Goal: Entertainment & Leisure: Consume media (video, audio)

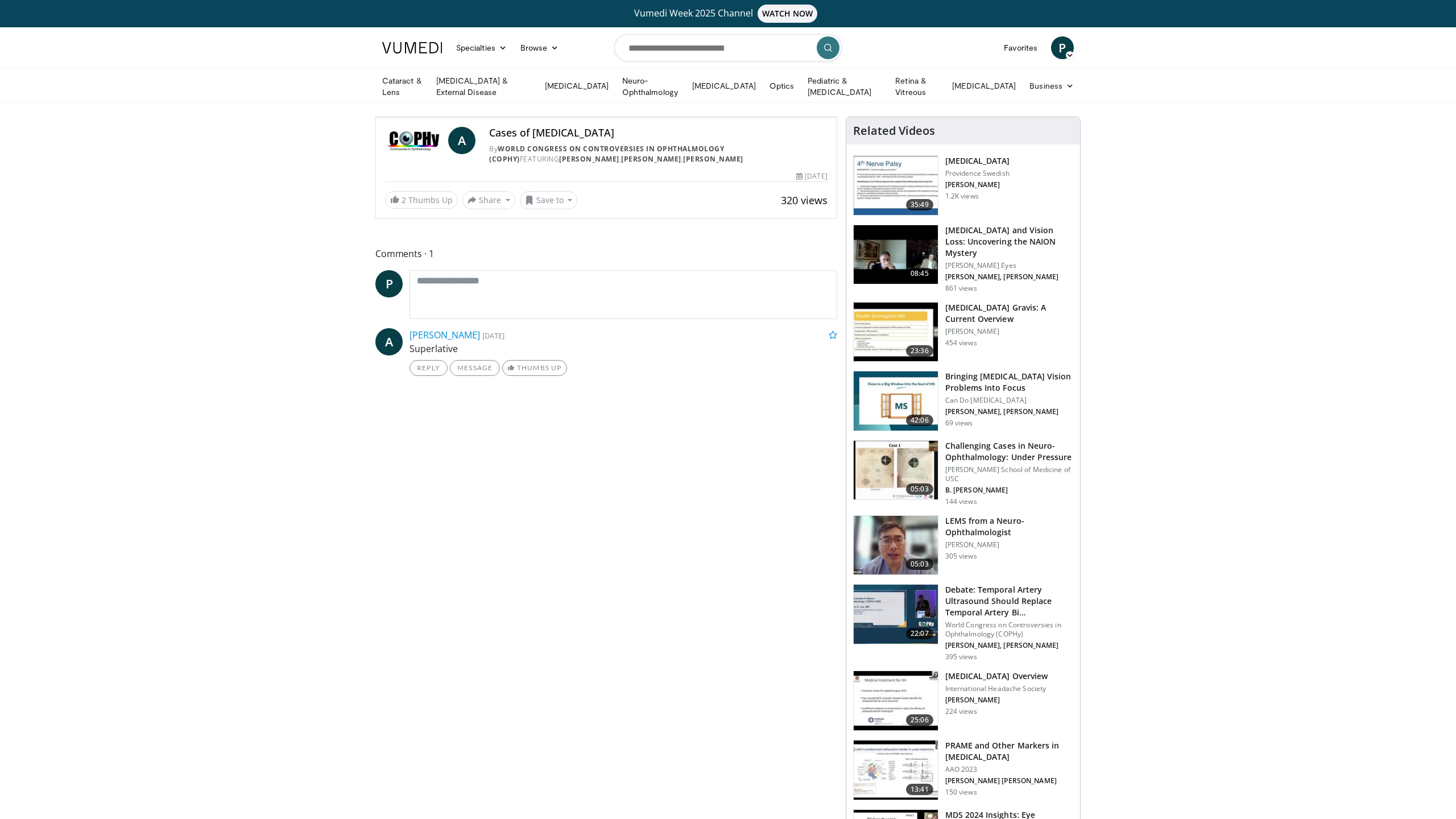
click at [622, 133] on icon "Video Player" at bounding box center [606, 117] width 32 height 32
click at [557, 117] on div "10 seconds Tap to unmute" at bounding box center [606, 117] width 460 height 0
click at [622, 133] on icon "Video Player" at bounding box center [606, 117] width 32 height 32
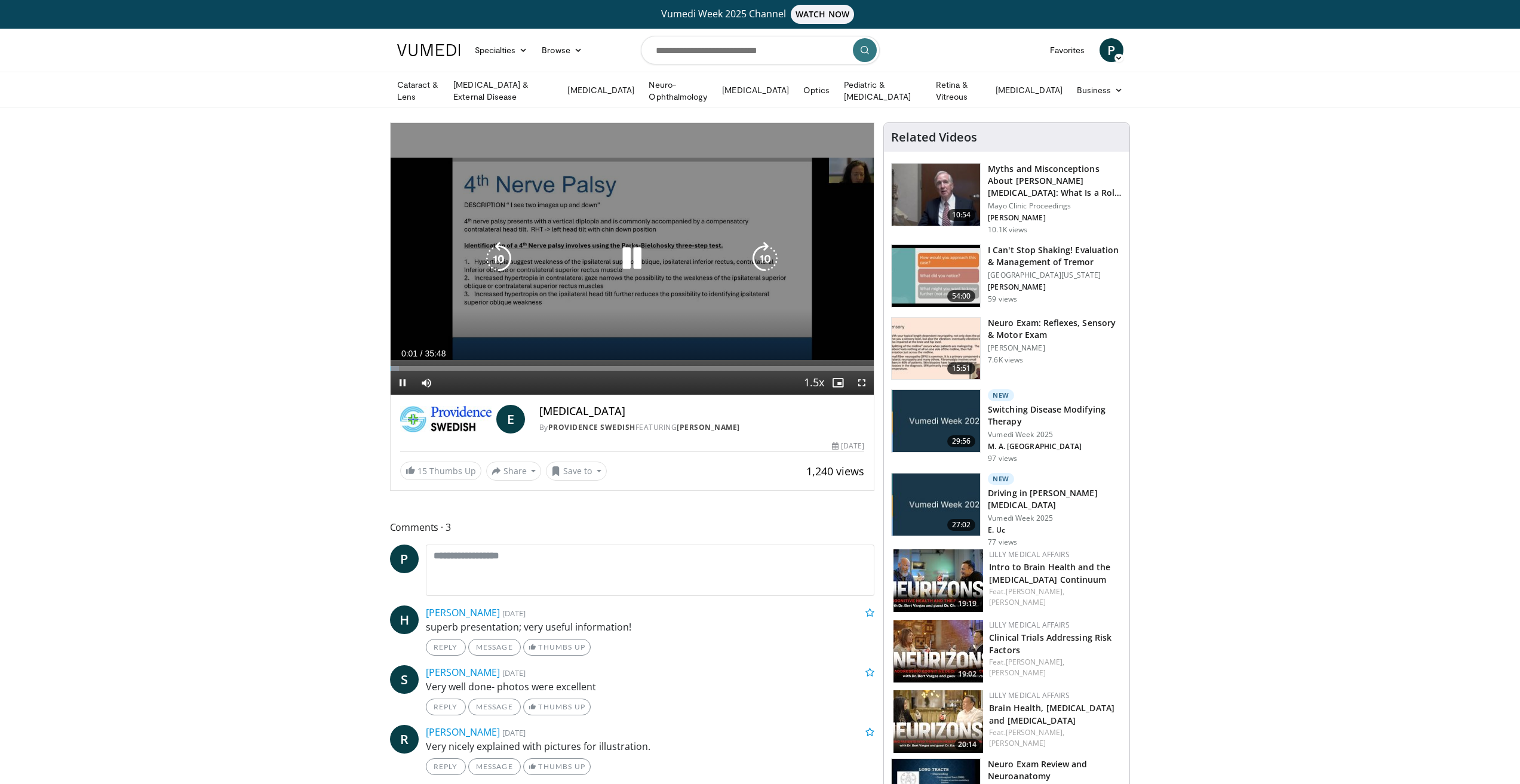
click at [680, 252] on div "Video Player" at bounding box center [632, 259] width 291 height 24
click at [632, 255] on icon "Video Player" at bounding box center [632, 259] width 33 height 33
click at [632, 256] on icon "Video Player" at bounding box center [632, 259] width 33 height 33
click at [664, 279] on div "10 seconds Tap to unmute" at bounding box center [632, 259] width 483 height 271
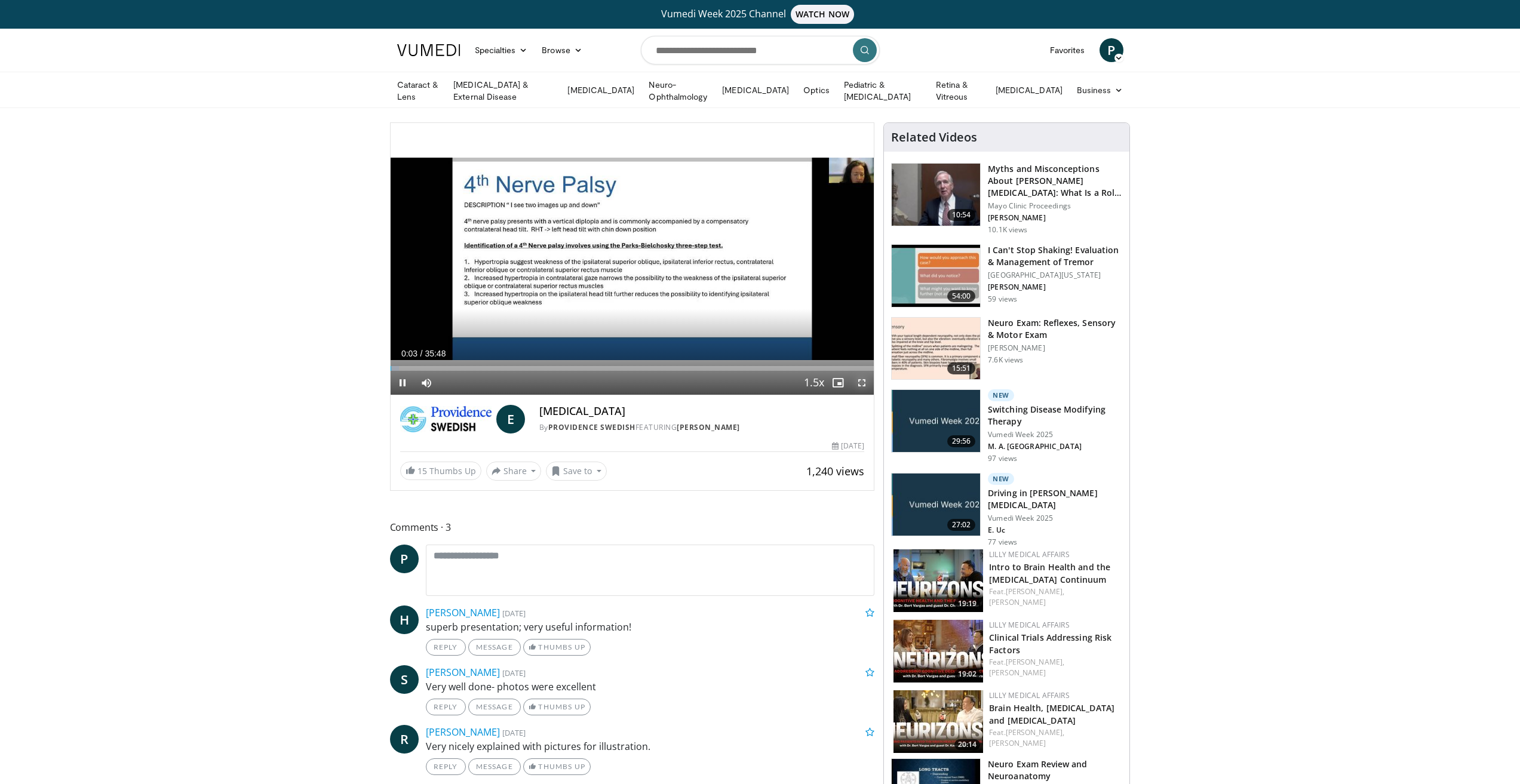
click at [858, 379] on span "Video Player" at bounding box center [862, 382] width 24 height 24
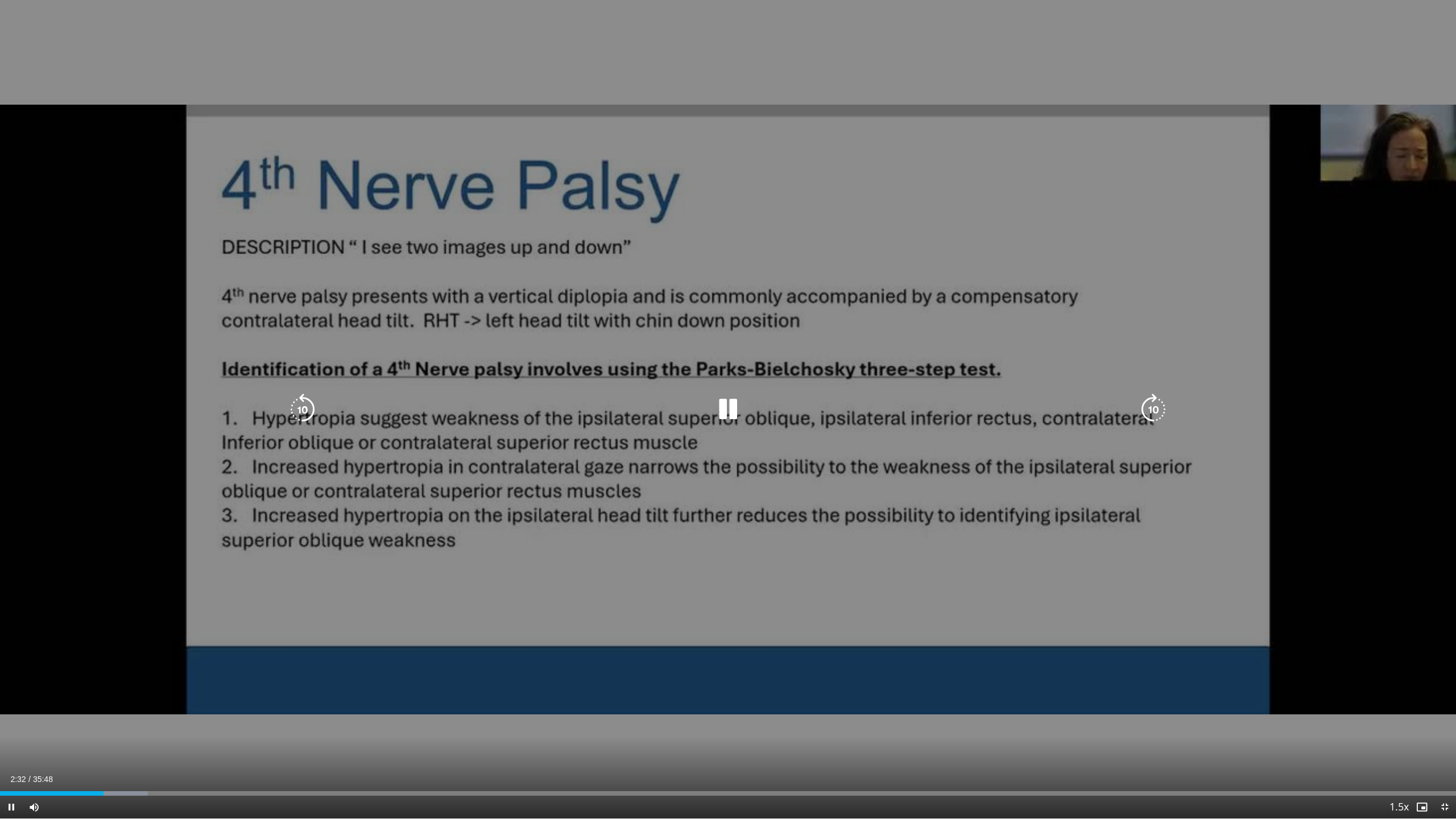
click at [893, 532] on div "10 seconds Tap to unmute" at bounding box center [728, 409] width 1456 height 819
click at [726, 413] on icon "Video Player" at bounding box center [728, 410] width 32 height 32
click at [802, 367] on div "10 seconds Tap to unmute" at bounding box center [728, 409] width 1456 height 819
click at [733, 417] on icon "Video Player" at bounding box center [728, 410] width 32 height 32
click at [727, 410] on icon "Video Player" at bounding box center [728, 410] width 32 height 32
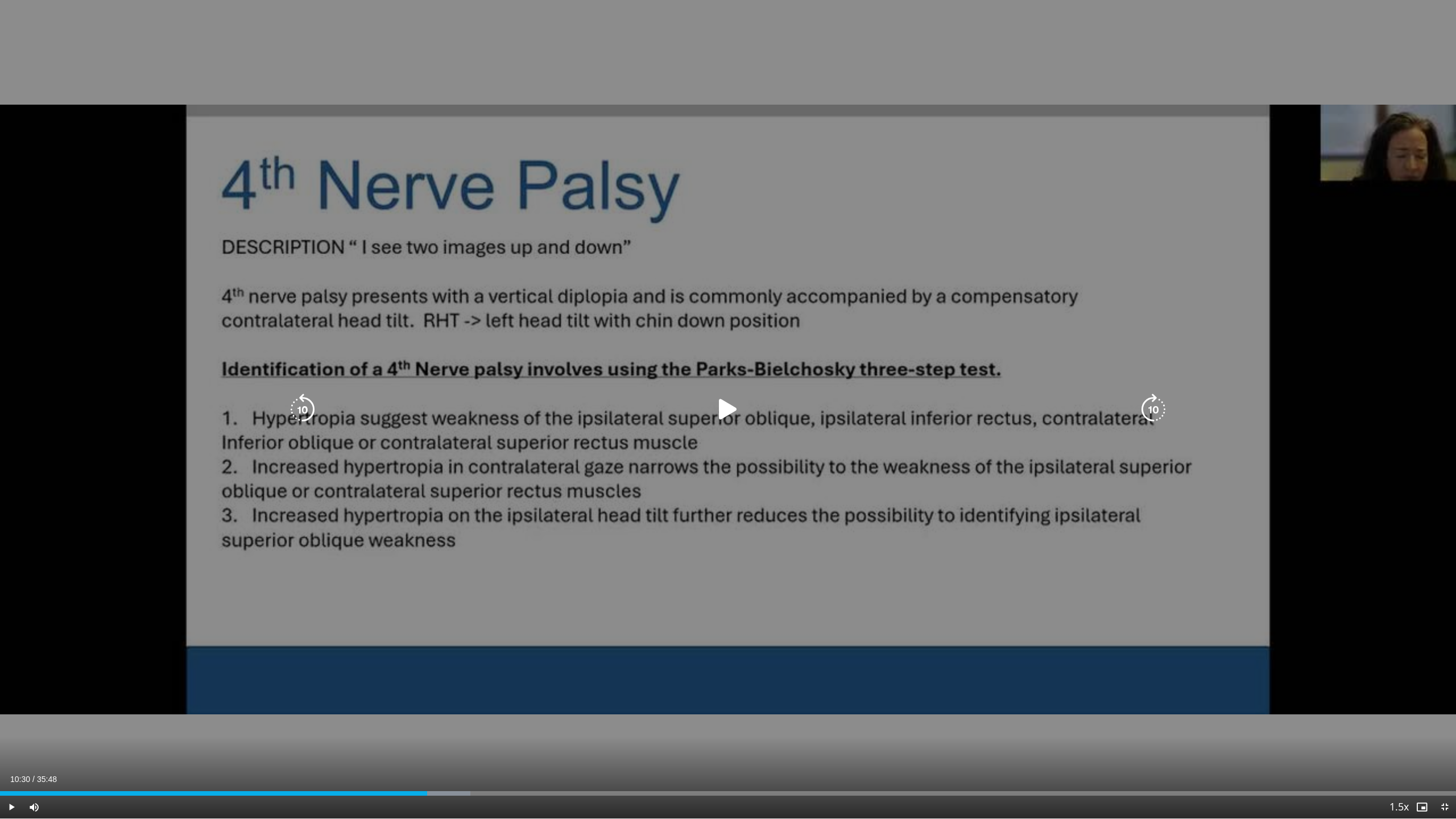
click at [723, 407] on icon "Video Player" at bounding box center [728, 410] width 32 height 32
click at [810, 321] on div "10 seconds Tap to unmute" at bounding box center [728, 409] width 1456 height 819
click at [721, 413] on icon "Video Player" at bounding box center [728, 410] width 32 height 32
click at [721, 415] on icon "Video Player" at bounding box center [728, 410] width 32 height 32
click at [723, 414] on icon "Video Player" at bounding box center [728, 410] width 32 height 32
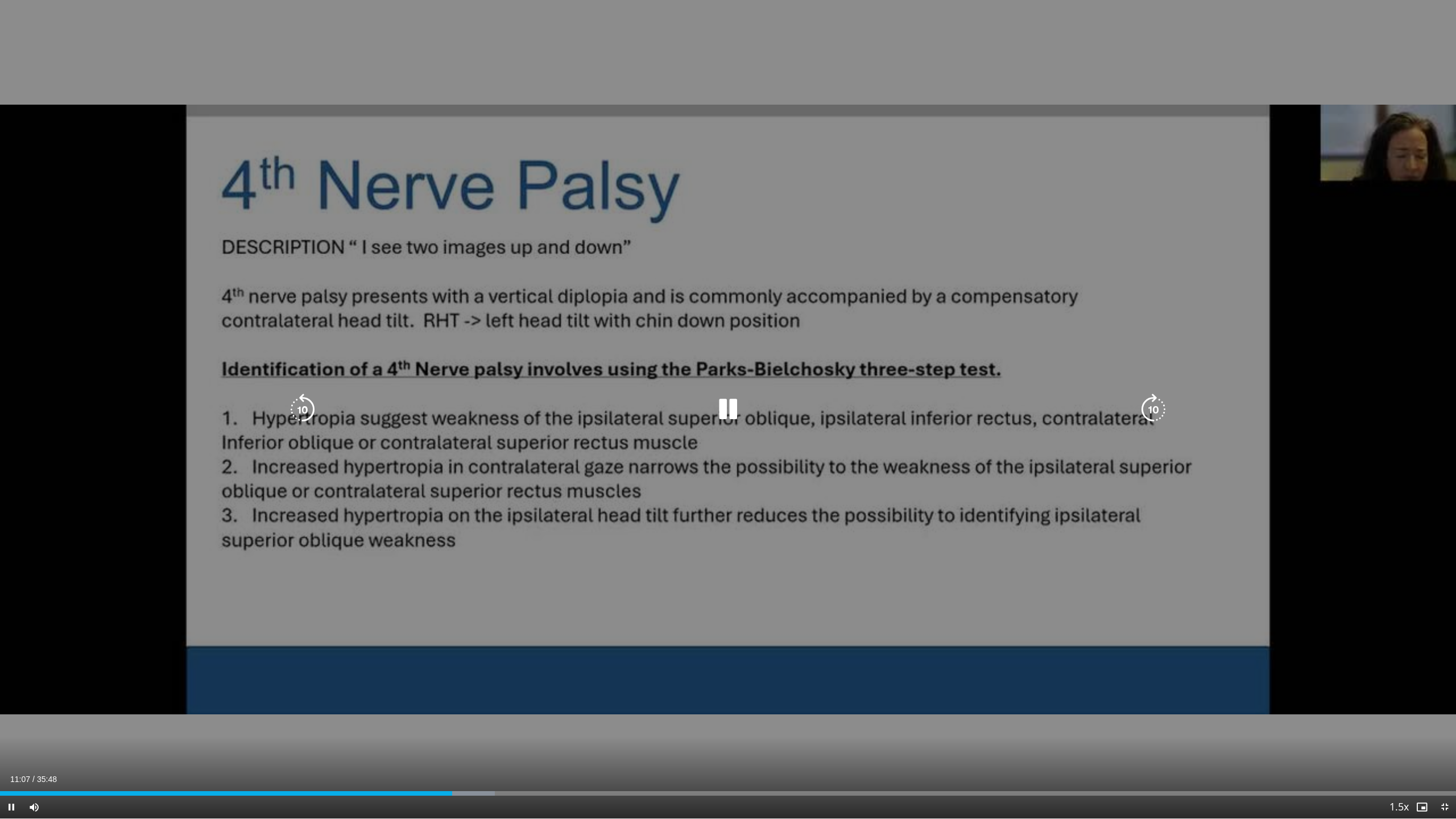
click at [690, 297] on div "10 seconds Tap to unmute" at bounding box center [728, 409] width 1456 height 819
click at [729, 408] on icon "Video Player" at bounding box center [728, 410] width 32 height 32
click at [715, 405] on icon "Video Player" at bounding box center [728, 410] width 32 height 32
click at [727, 411] on icon "Video Player" at bounding box center [728, 410] width 32 height 32
click at [739, 405] on icon "Video Player" at bounding box center [728, 410] width 32 height 32
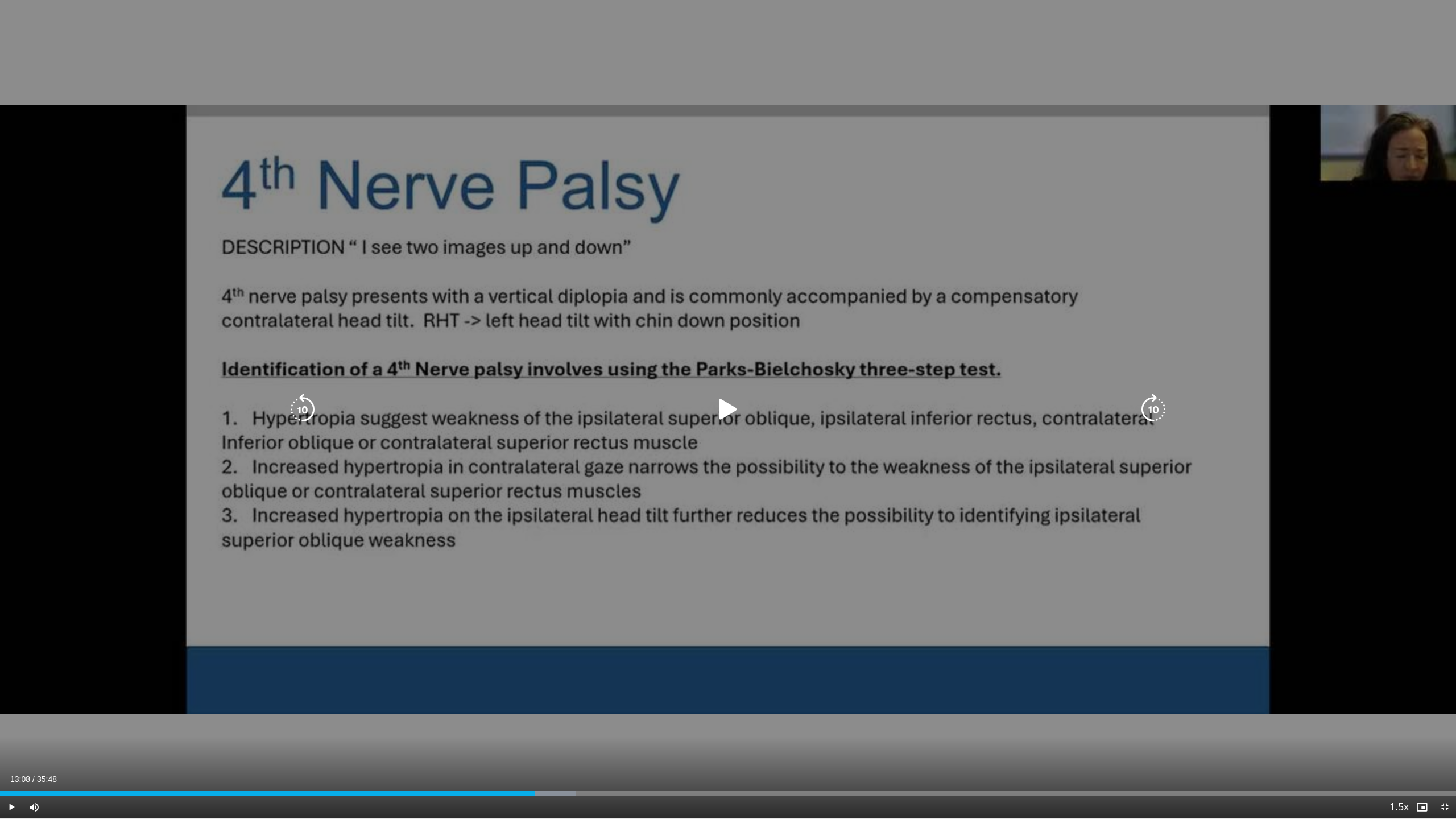
click at [721, 408] on icon "Video Player" at bounding box center [728, 410] width 32 height 32
click at [731, 411] on icon "Video Player" at bounding box center [728, 410] width 32 height 32
click at [720, 407] on icon "Video Player" at bounding box center [728, 410] width 32 height 32
click at [730, 405] on icon "Video Player" at bounding box center [728, 410] width 32 height 32
click at [725, 408] on icon "Video Player" at bounding box center [728, 410] width 32 height 32
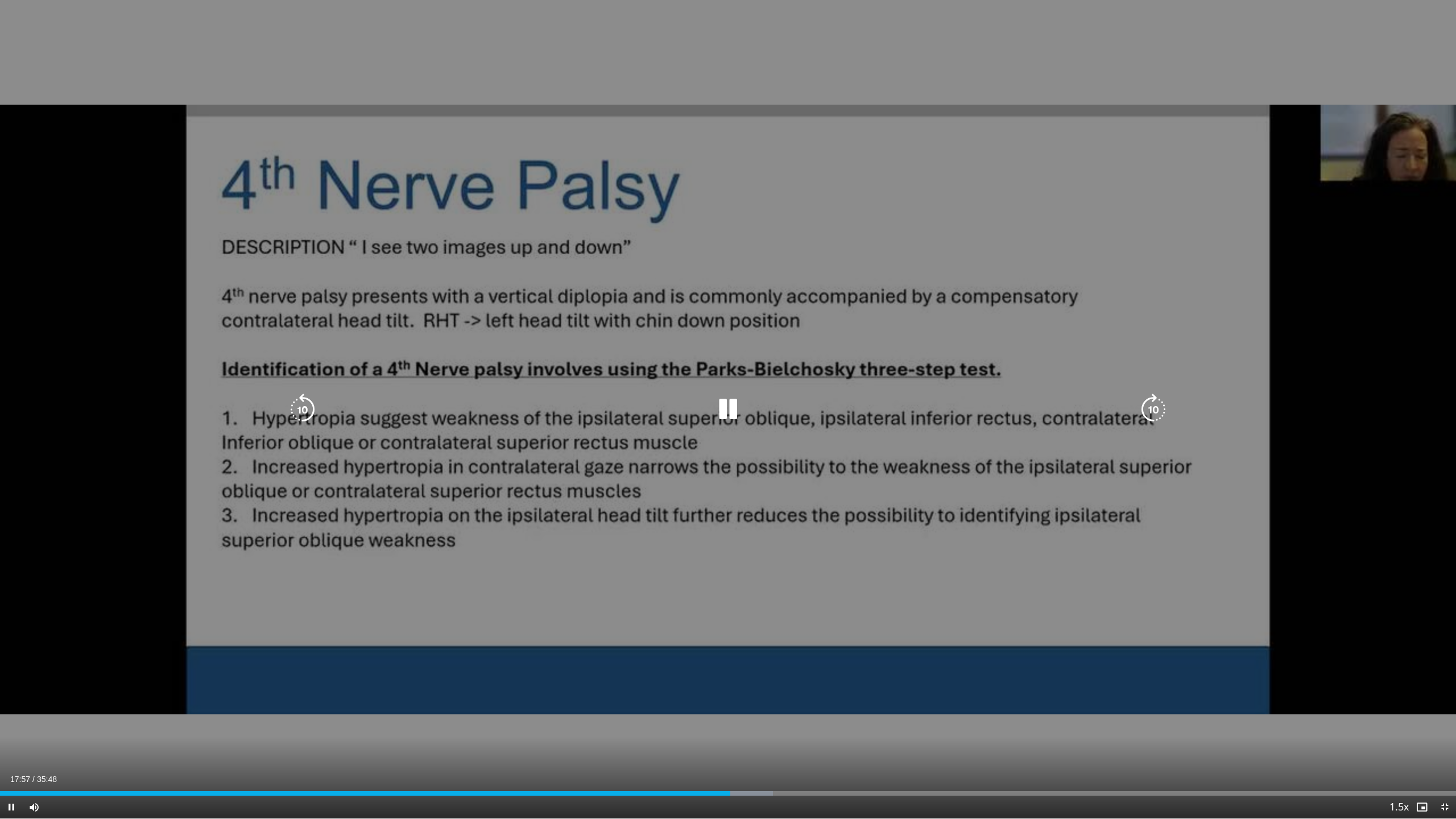
click at [839, 582] on div "10 seconds Tap to unmute" at bounding box center [728, 409] width 1456 height 819
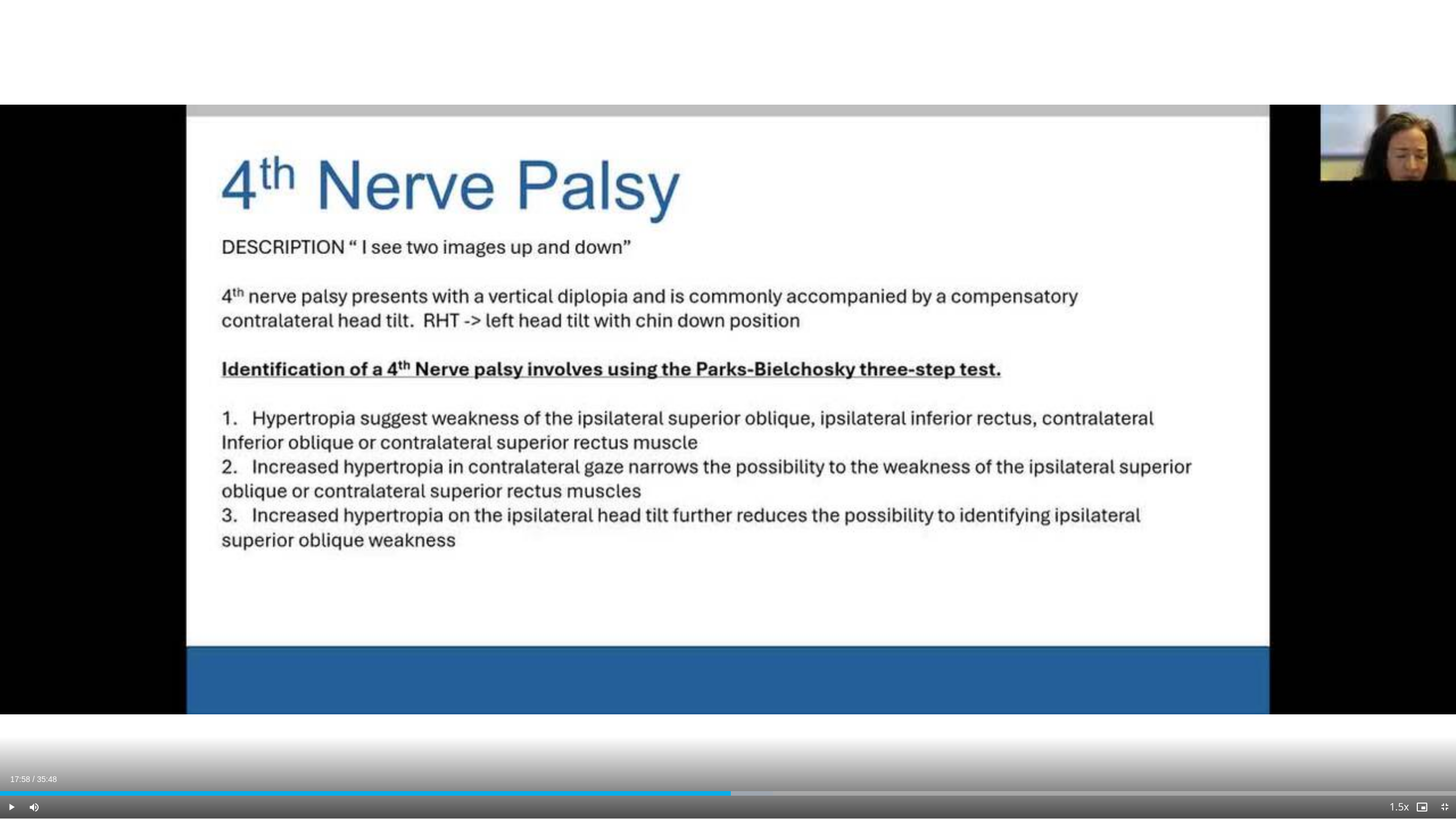
click at [839, 582] on div "10 seconds Tap to unmute" at bounding box center [728, 409] width 1456 height 819
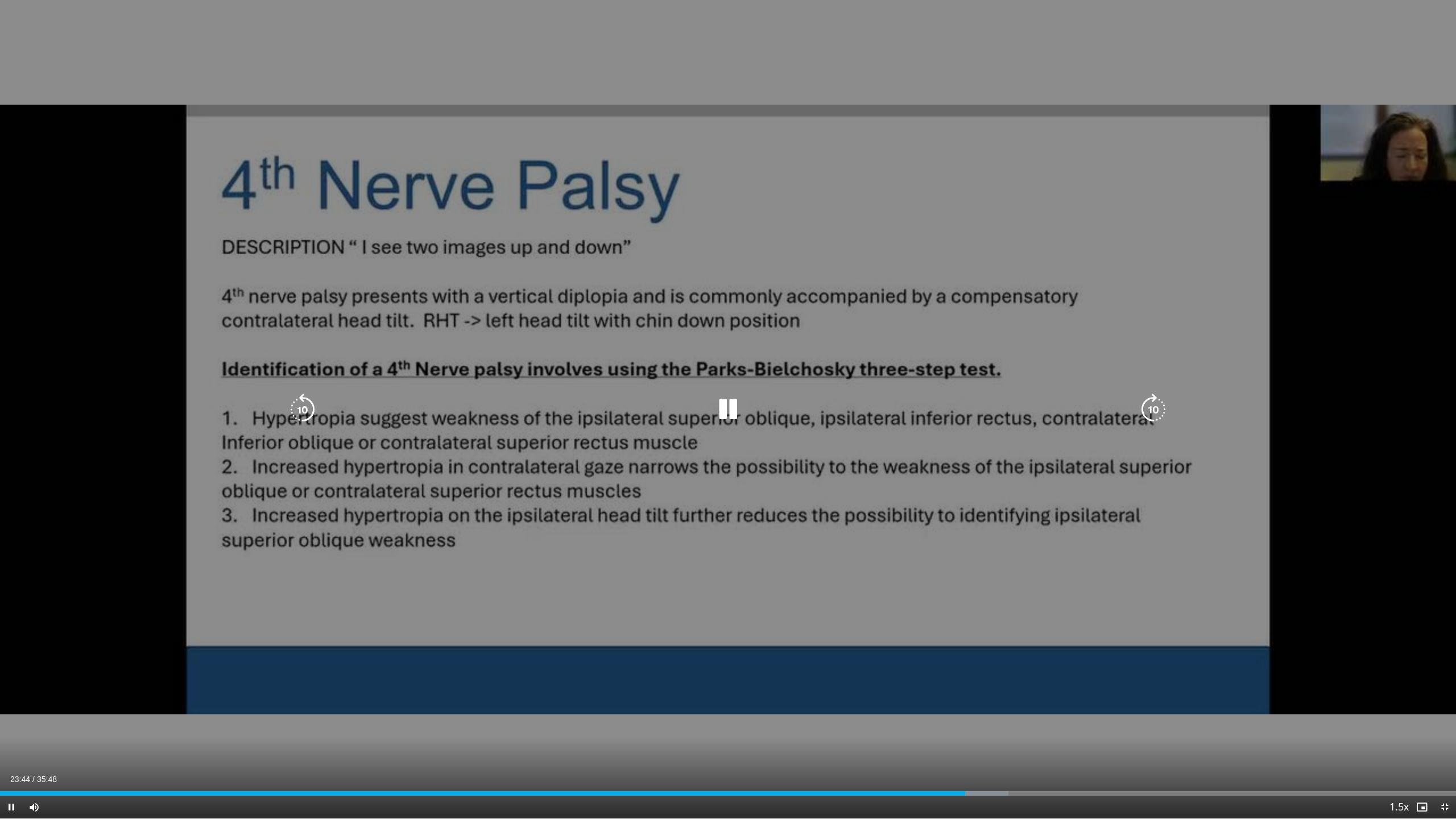
click at [733, 406] on icon "Video Player" at bounding box center [728, 410] width 32 height 32
click at [725, 408] on icon "Video Player" at bounding box center [728, 410] width 32 height 32
click at [721, 404] on icon "Video Player" at bounding box center [728, 410] width 32 height 32
click at [722, 412] on icon "Video Player" at bounding box center [728, 410] width 32 height 32
click at [728, 412] on icon "Video Player" at bounding box center [728, 410] width 32 height 32
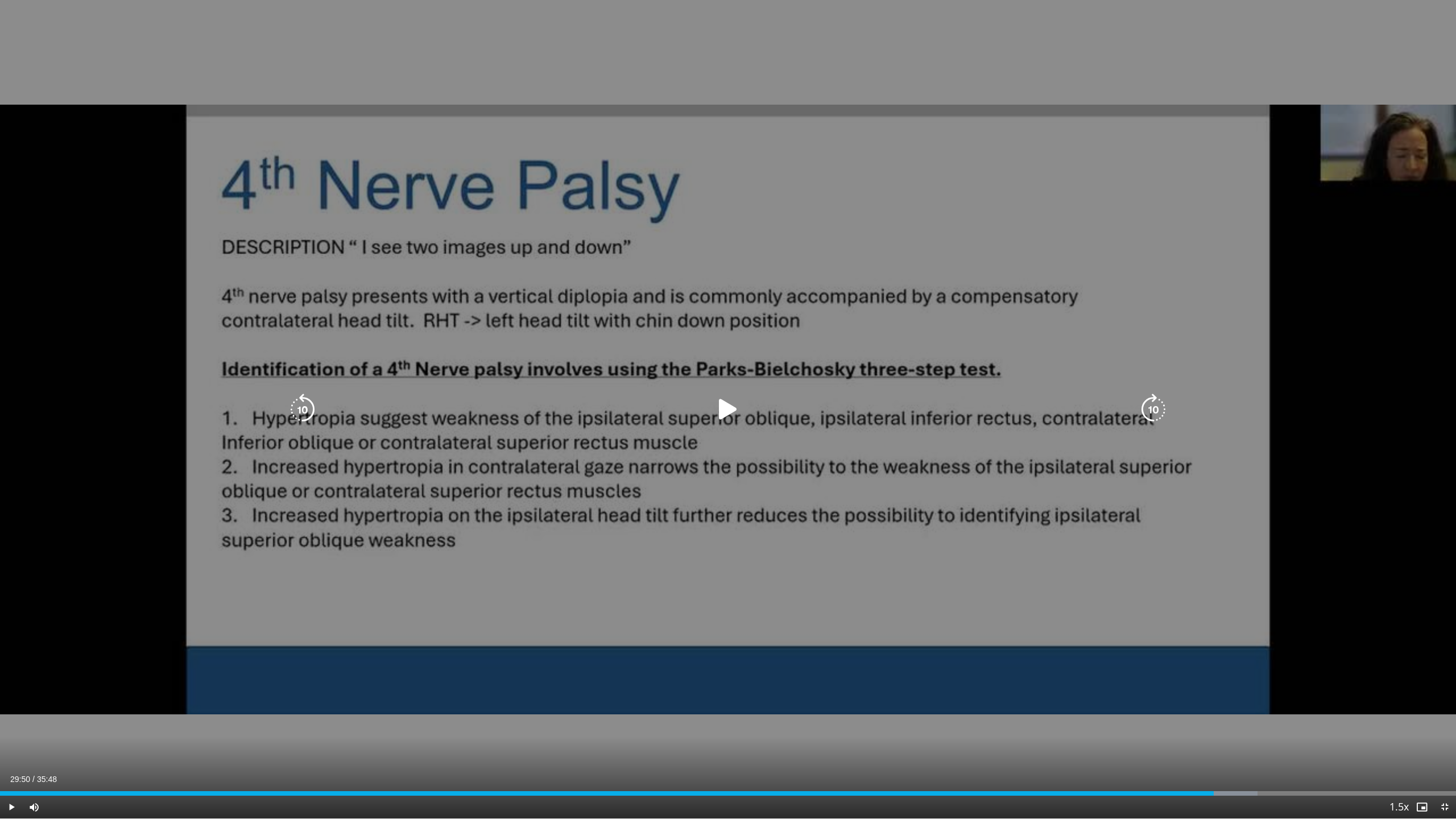
click at [721, 405] on icon "Video Player" at bounding box center [728, 410] width 32 height 32
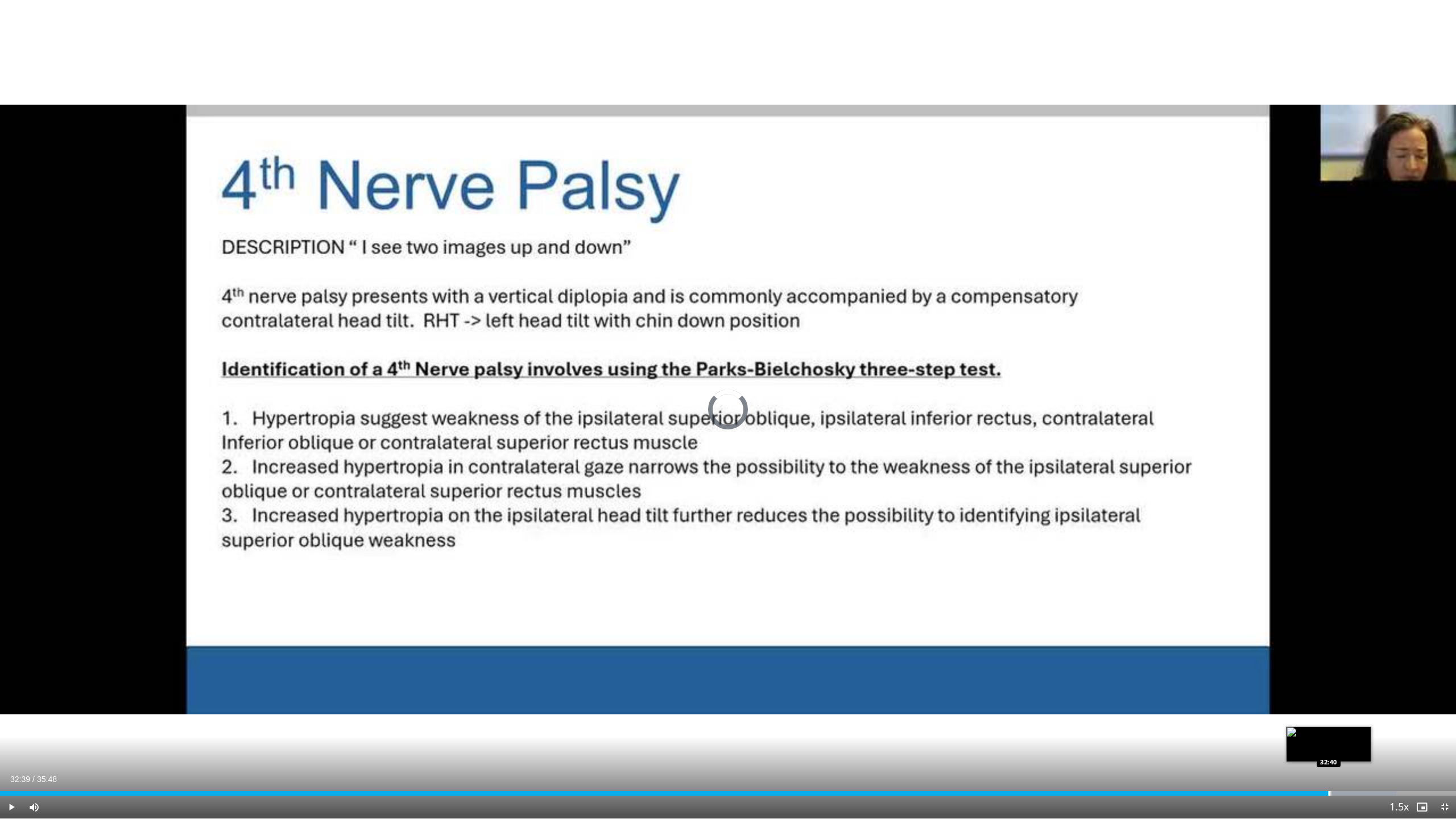
click at [1328, 746] on div "Loaded : 95.90% 32:39 32:40" at bounding box center [728, 794] width 1456 height 5
click at [1317, 746] on div "Progress Bar" at bounding box center [1318, 794] width 2 height 5
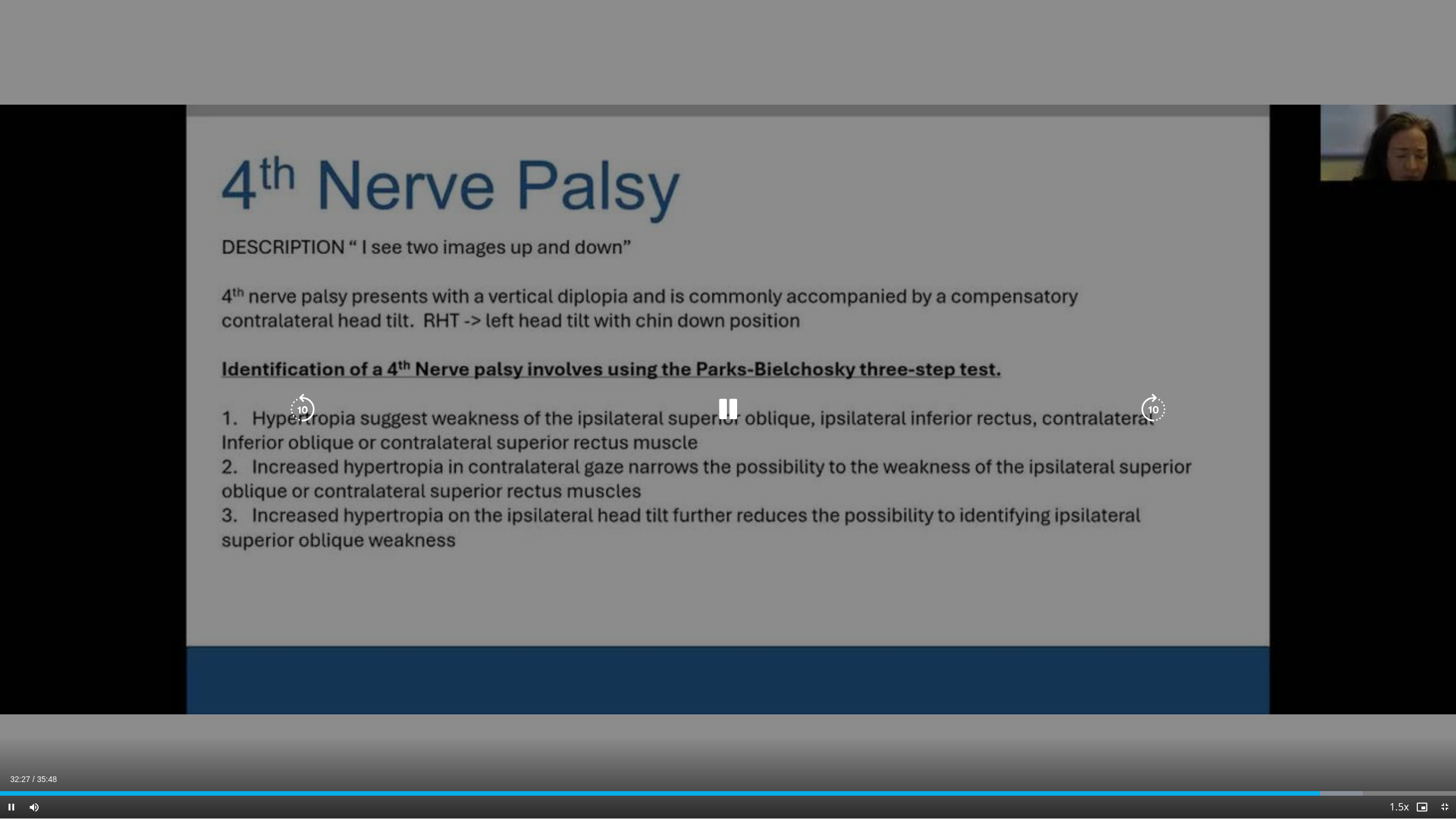
click at [1011, 474] on div "10 seconds Tap to unmute" at bounding box center [728, 409] width 1456 height 819
click at [733, 417] on icon "Video Player" at bounding box center [728, 410] width 32 height 32
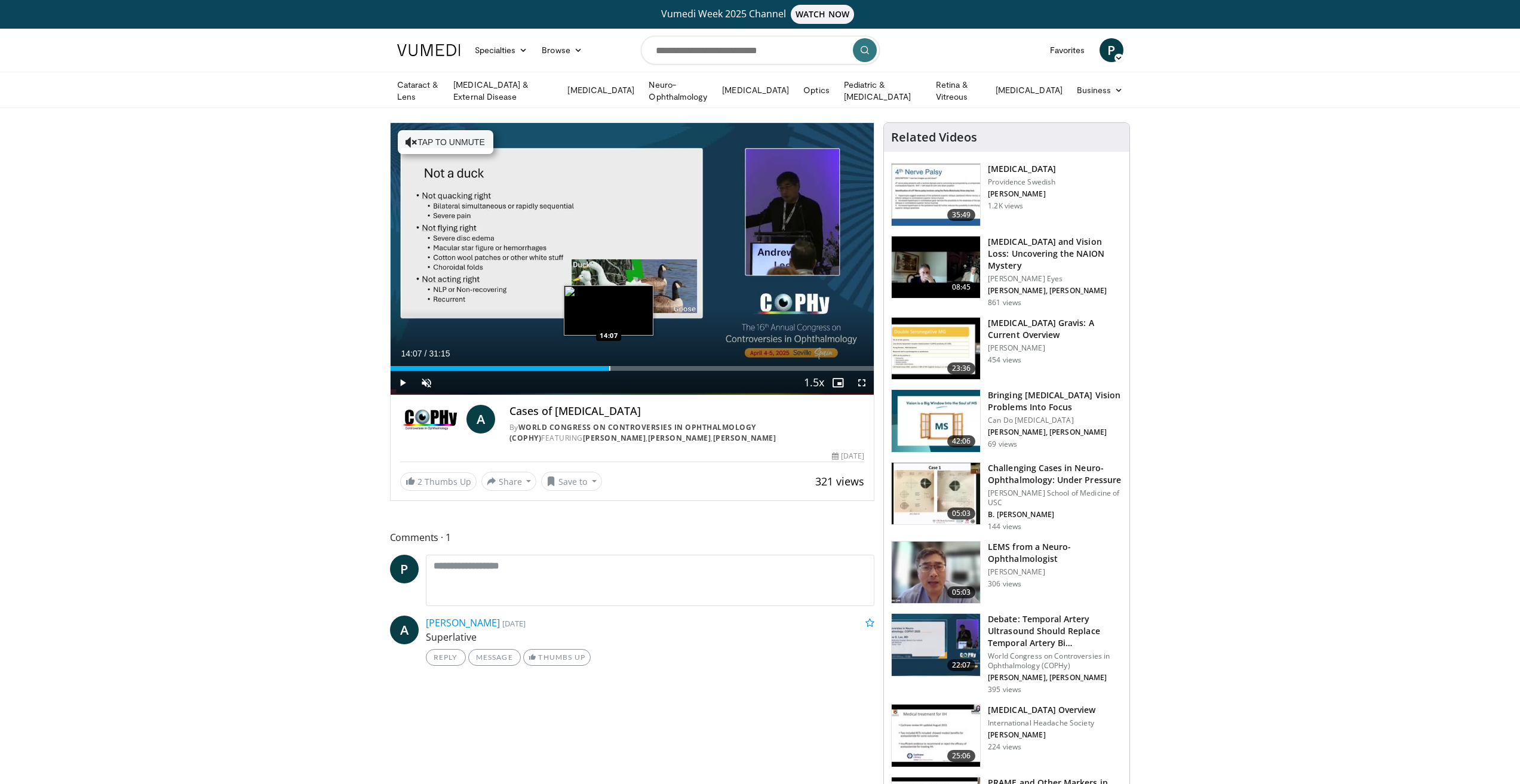
drag, startPoint x: 400, startPoint y: 364, endPoint x: 609, endPoint y: 367, distance: 209.0
click at [609, 367] on div "Progress Bar" at bounding box center [610, 368] width 2 height 5
drag, startPoint x: 609, startPoint y: 367, endPoint x: 639, endPoint y: 367, distance: 30.0
click at [639, 367] on div "Progress Bar" at bounding box center [639, 368] width 2 height 5
drag, startPoint x: 639, startPoint y: 367, endPoint x: 652, endPoint y: 367, distance: 13.0
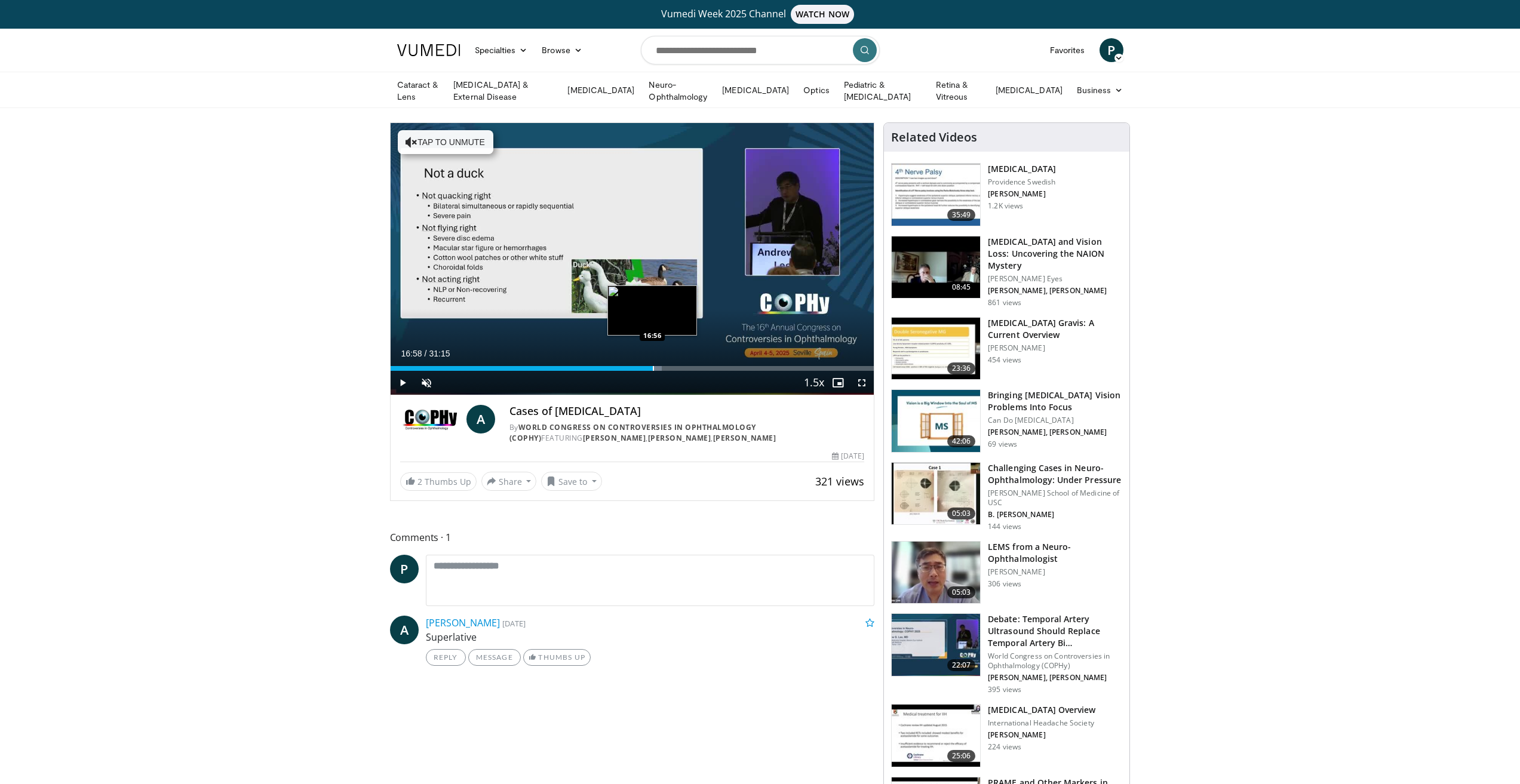
click at [652, 367] on div "Progress Bar" at bounding box center [653, 368] width 2 height 5
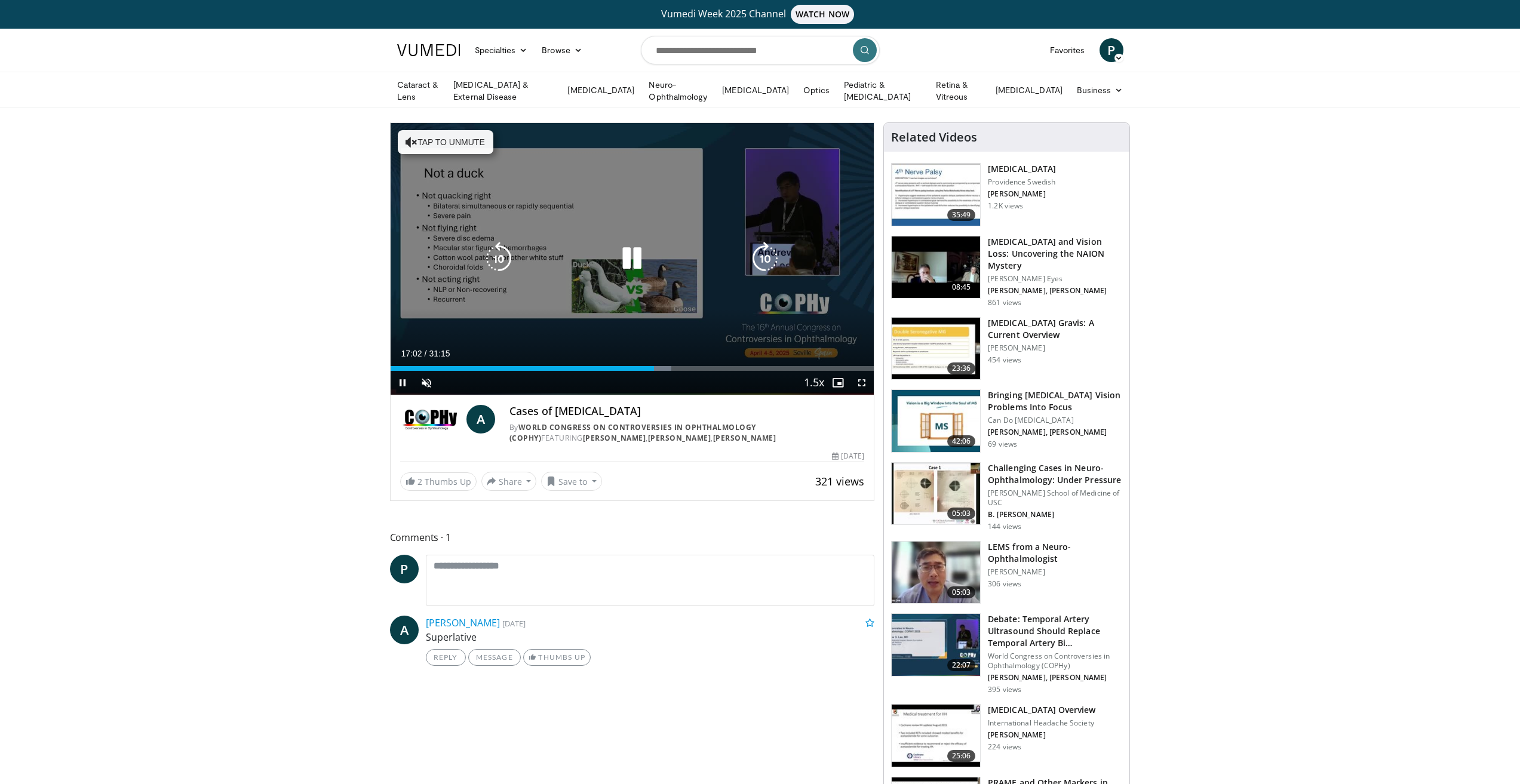
click at [636, 257] on icon "Video Player" at bounding box center [632, 259] width 33 height 33
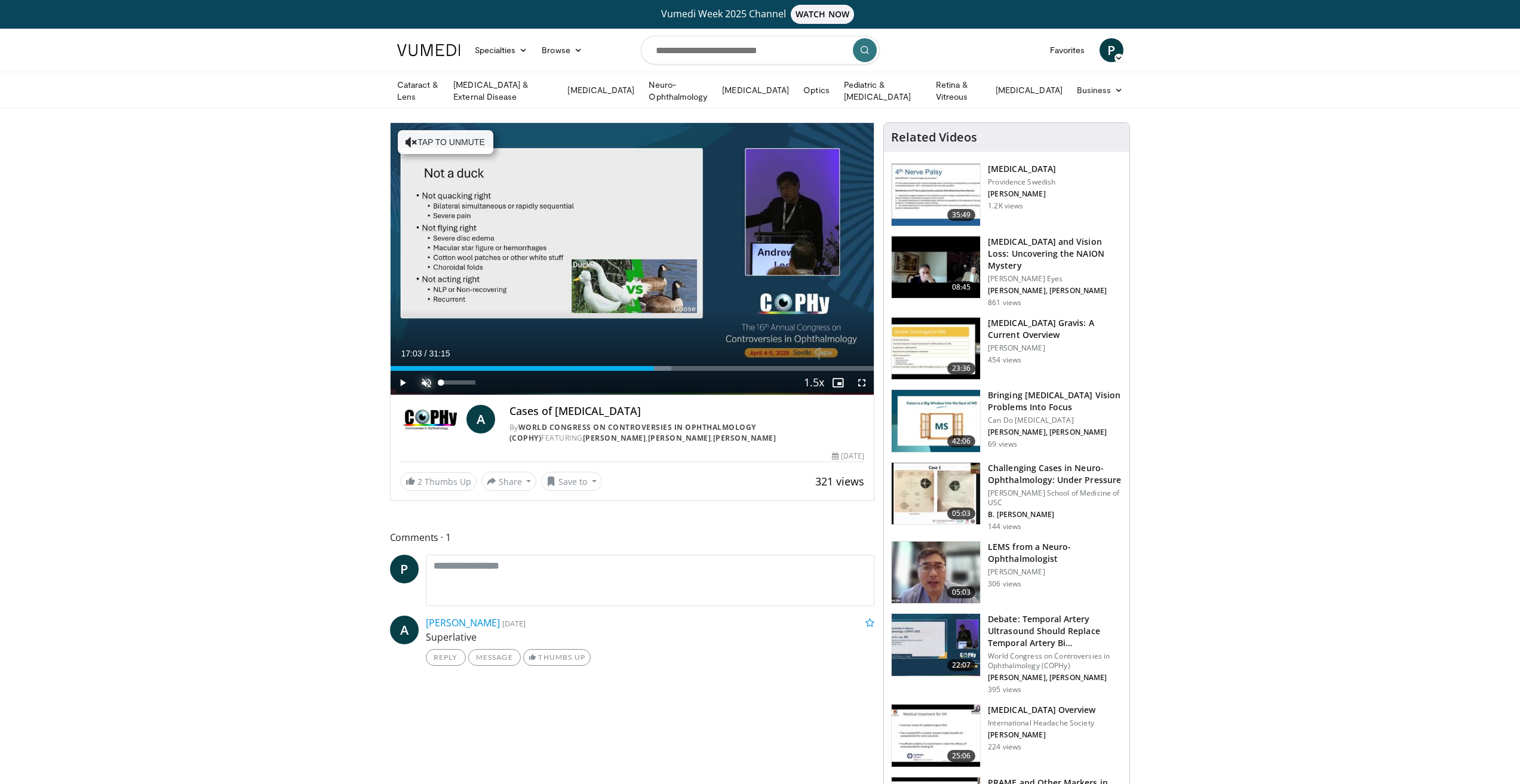
click at [424, 380] on span "Video Player" at bounding box center [426, 382] width 24 height 24
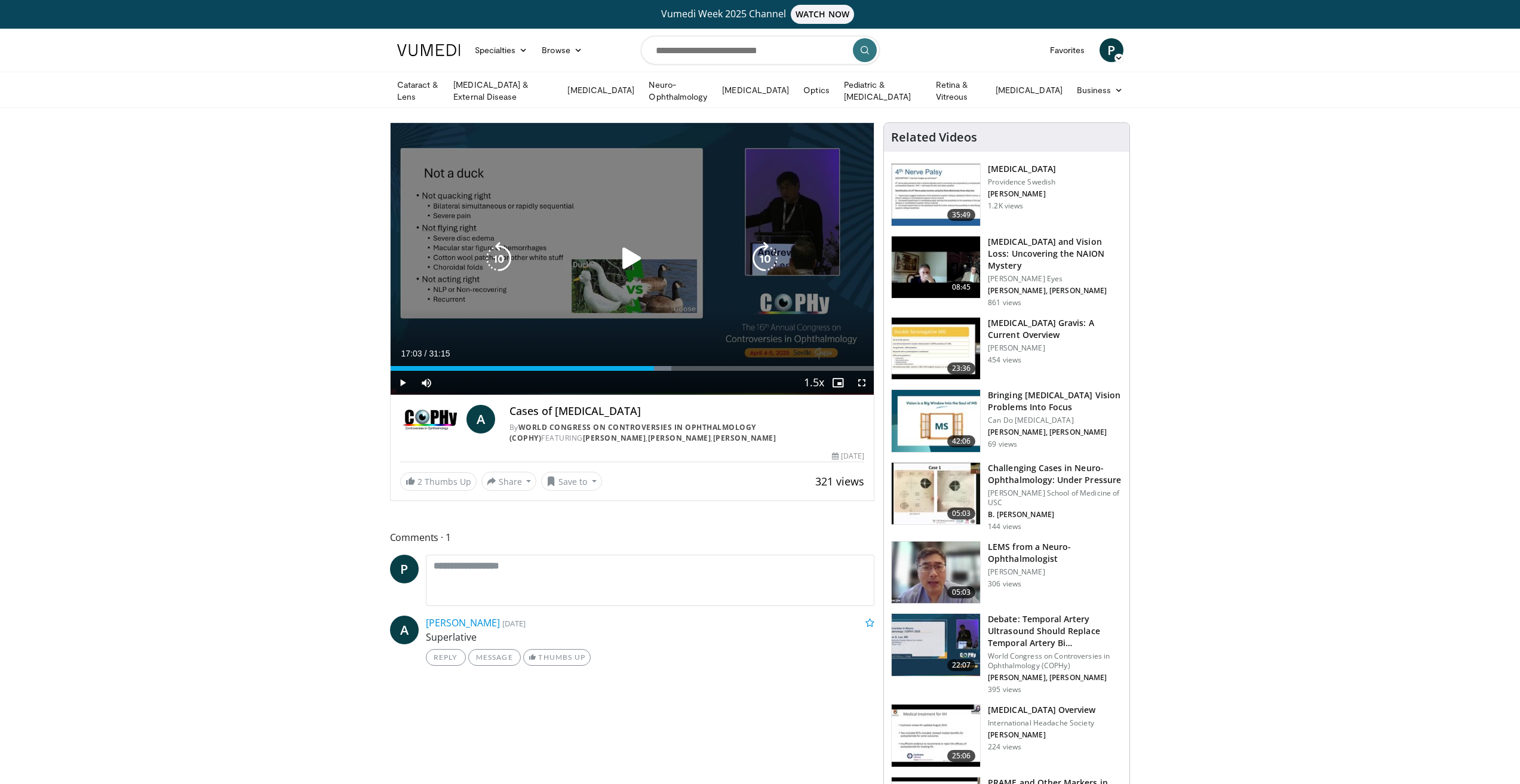
click at [628, 257] on icon "Video Player" at bounding box center [632, 259] width 33 height 33
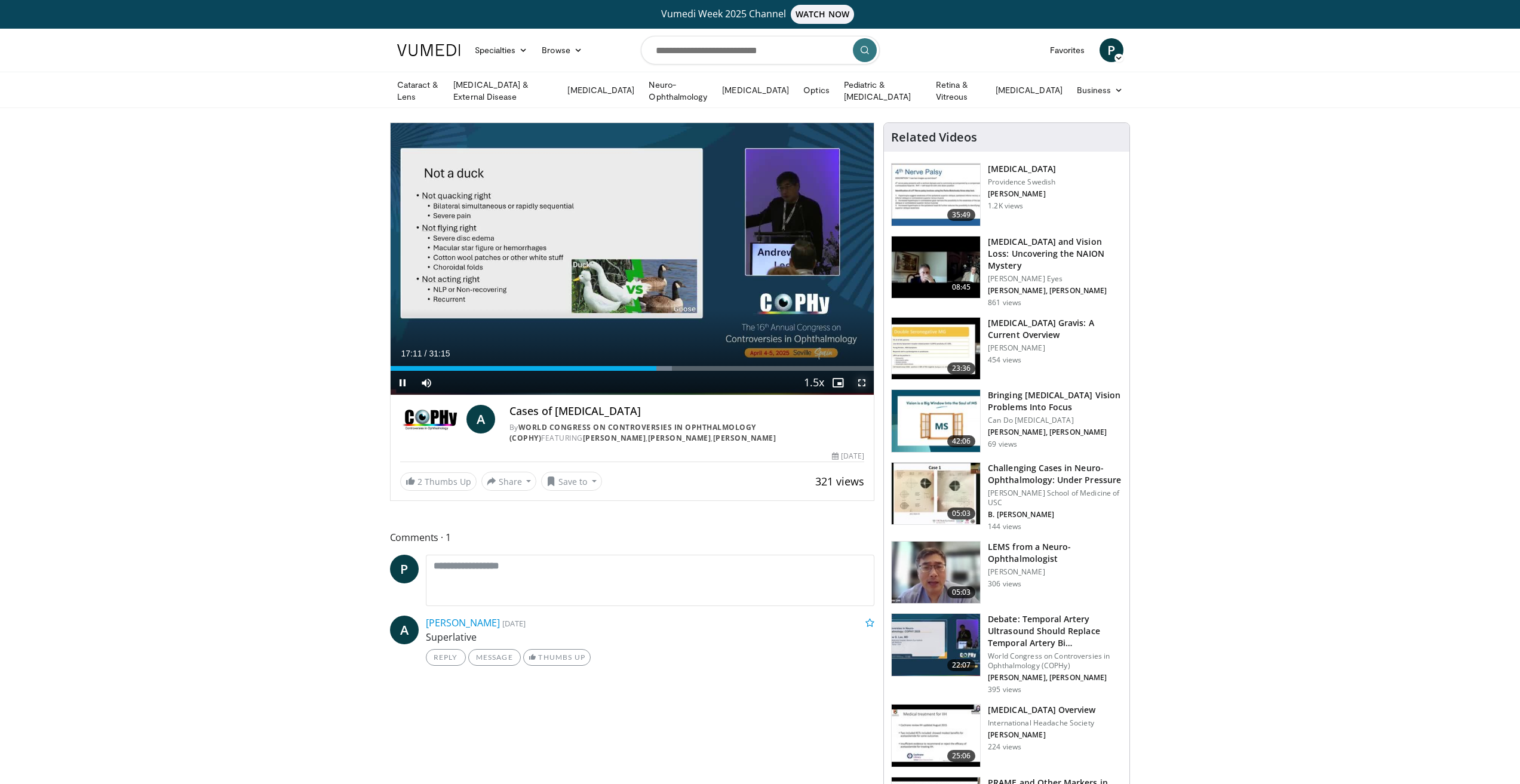
click at [860, 380] on span "Video Player" at bounding box center [862, 382] width 24 height 24
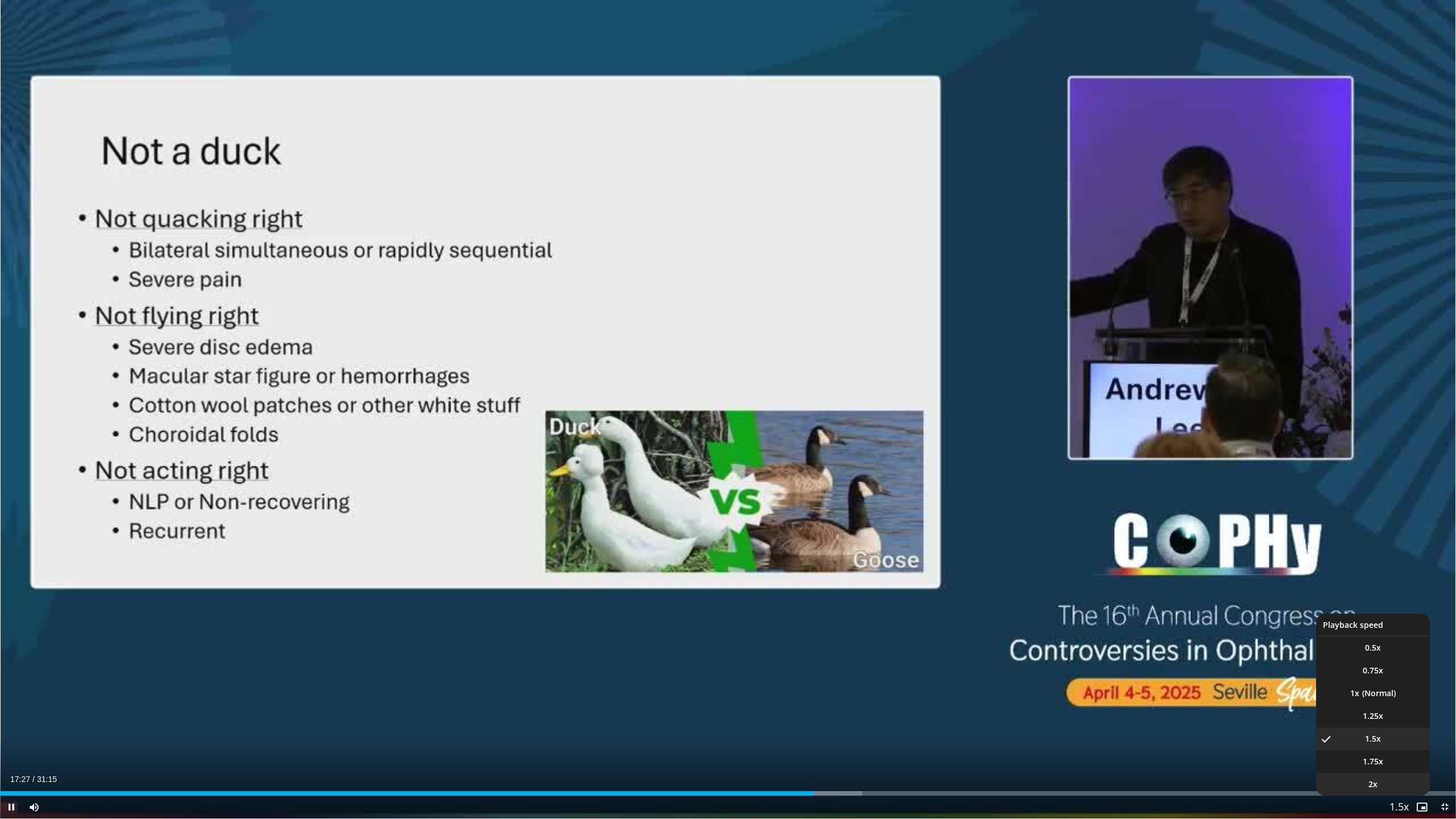
click at [1378, 746] on li "2x" at bounding box center [1373, 784] width 113 height 23
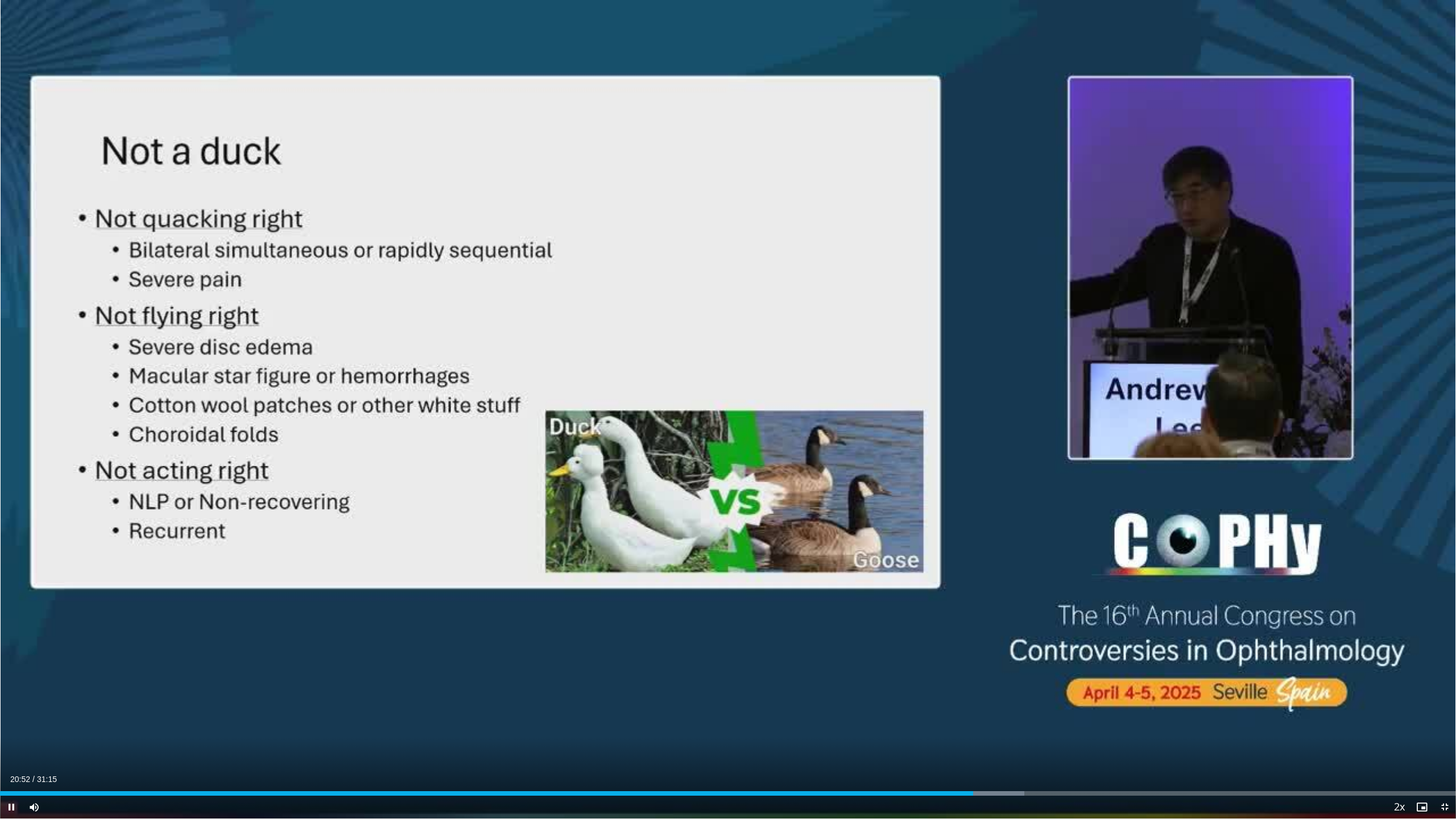
click at [953, 746] on div "Current Time 20:52 / Duration 31:15 Pause Skip Backward Skip Forward Mute 2% Lo…" at bounding box center [728, 808] width 1456 height 23
click at [952, 746] on div "Loaded : 70.36% 20:26 20:26" at bounding box center [728, 790] width 1456 height 11
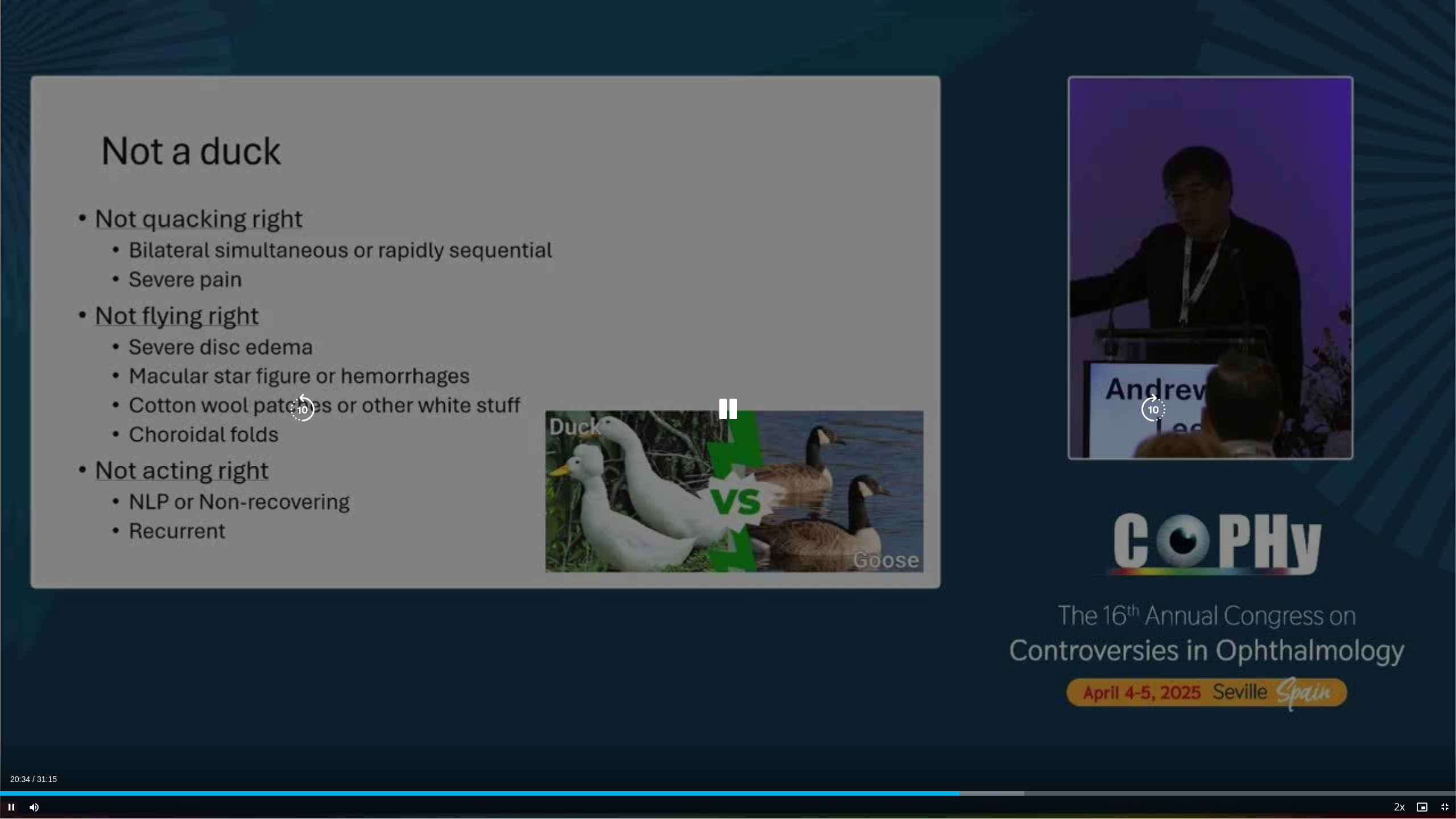
click at [730, 410] on icon "Video Player" at bounding box center [728, 410] width 32 height 32
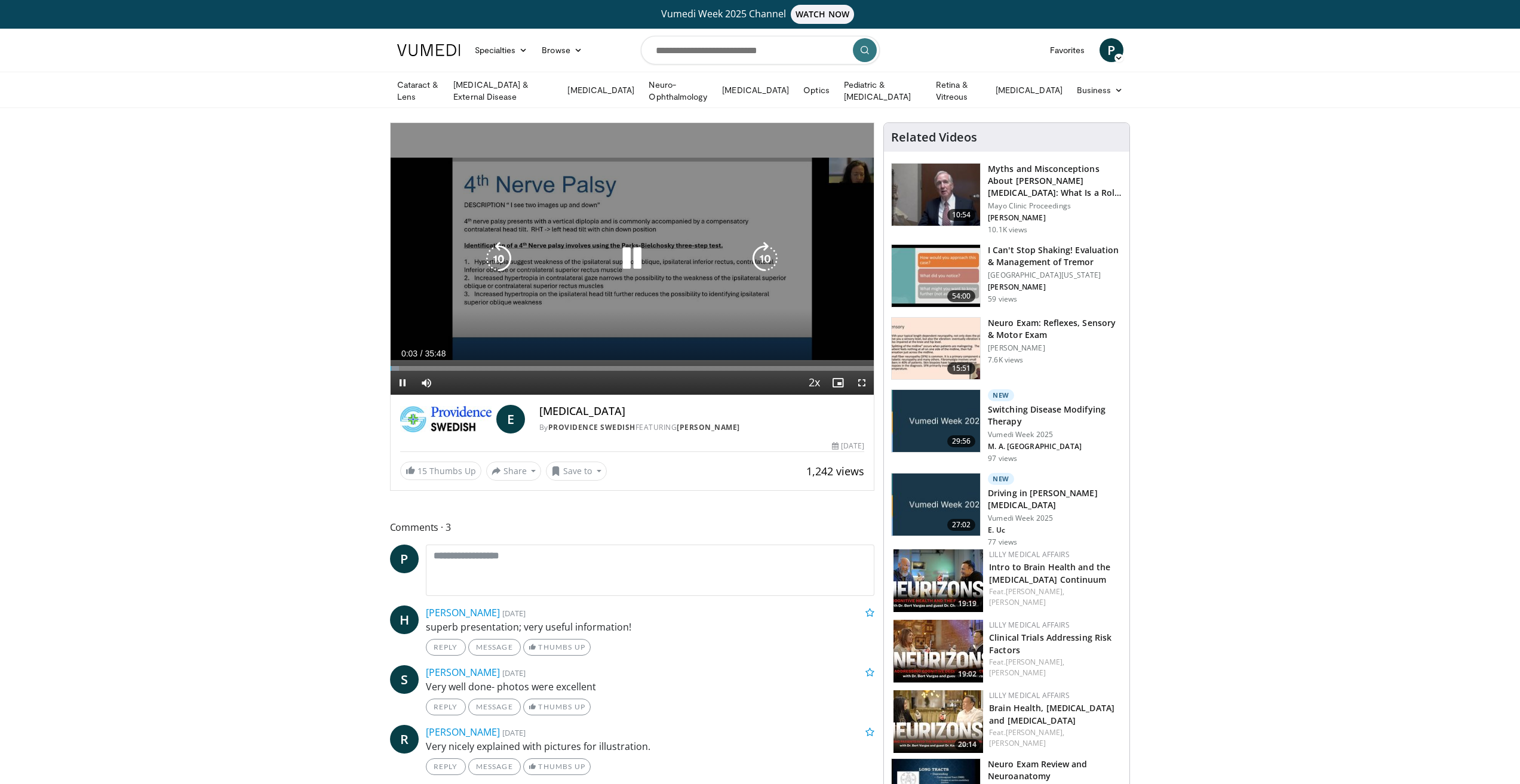
click at [631, 258] on icon "Video Player" at bounding box center [632, 259] width 33 height 33
